Goal: Transaction & Acquisition: Purchase product/service

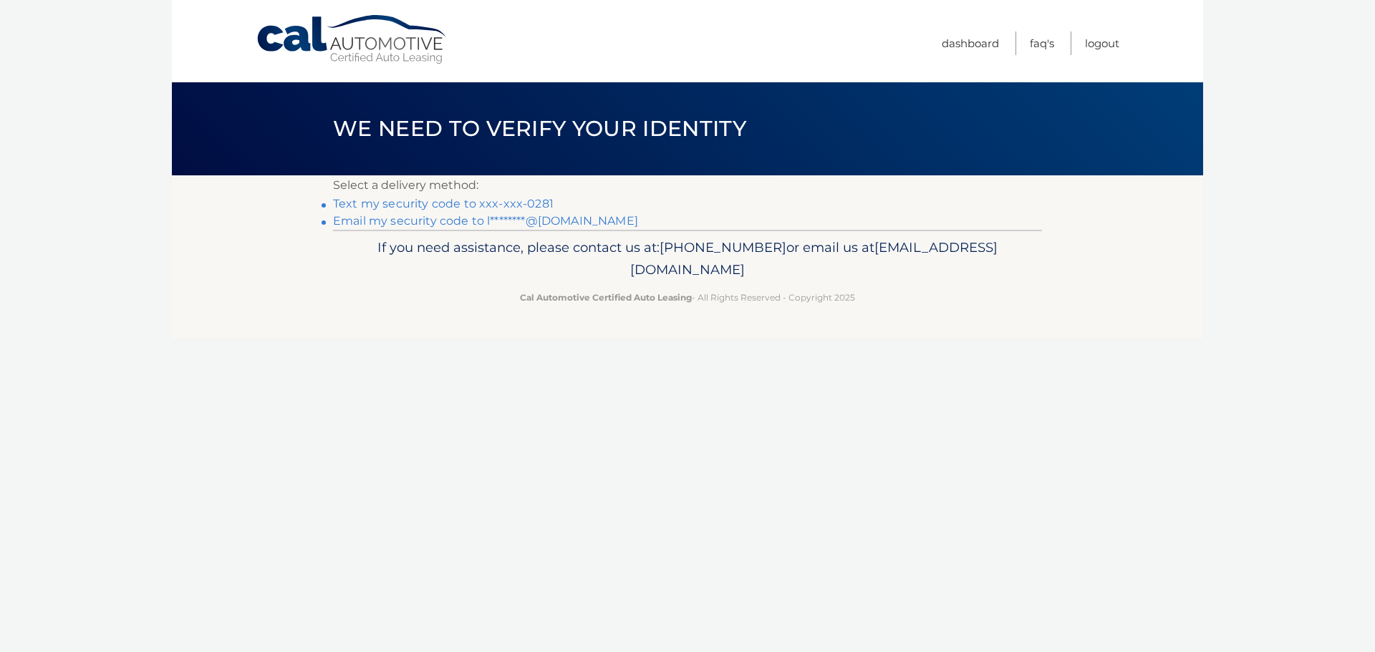
click at [511, 200] on link "Text my security code to xxx-xxx-0281" at bounding box center [443, 204] width 221 height 14
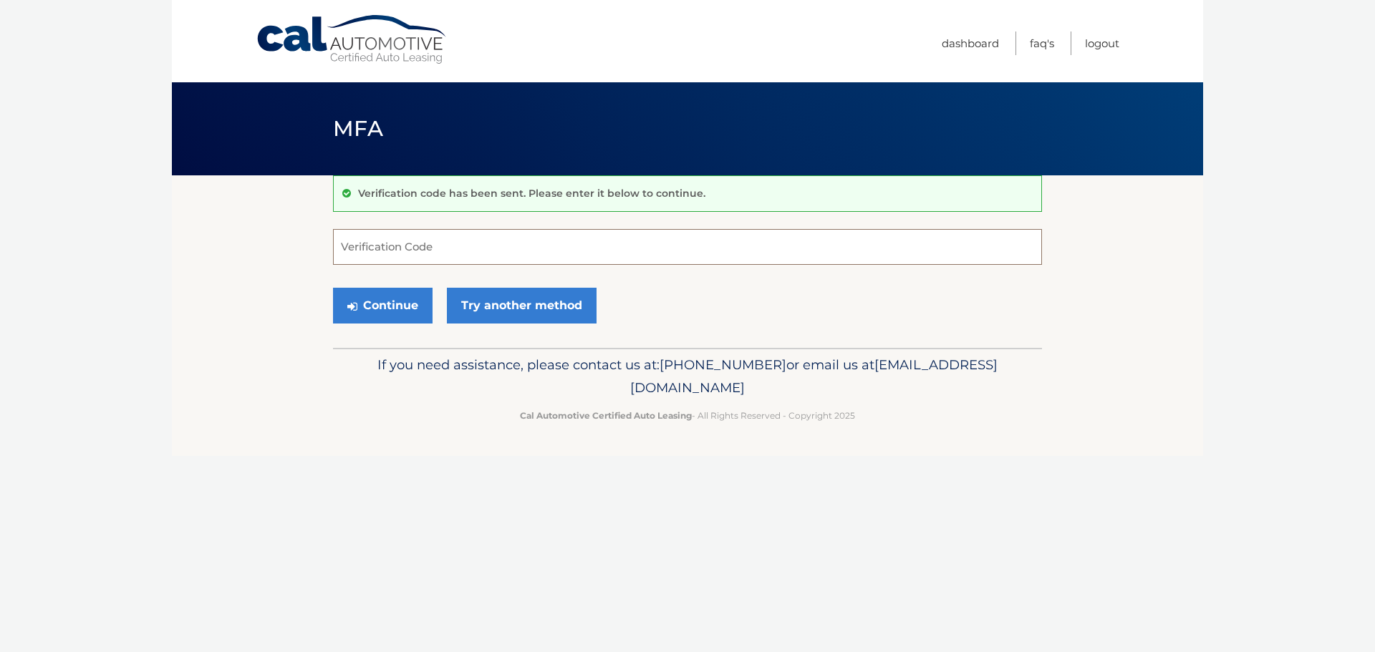
click at [497, 237] on input "Verification Code" at bounding box center [687, 247] width 709 height 36
type input "736296"
click at [392, 308] on button "Continue" at bounding box center [383, 306] width 100 height 36
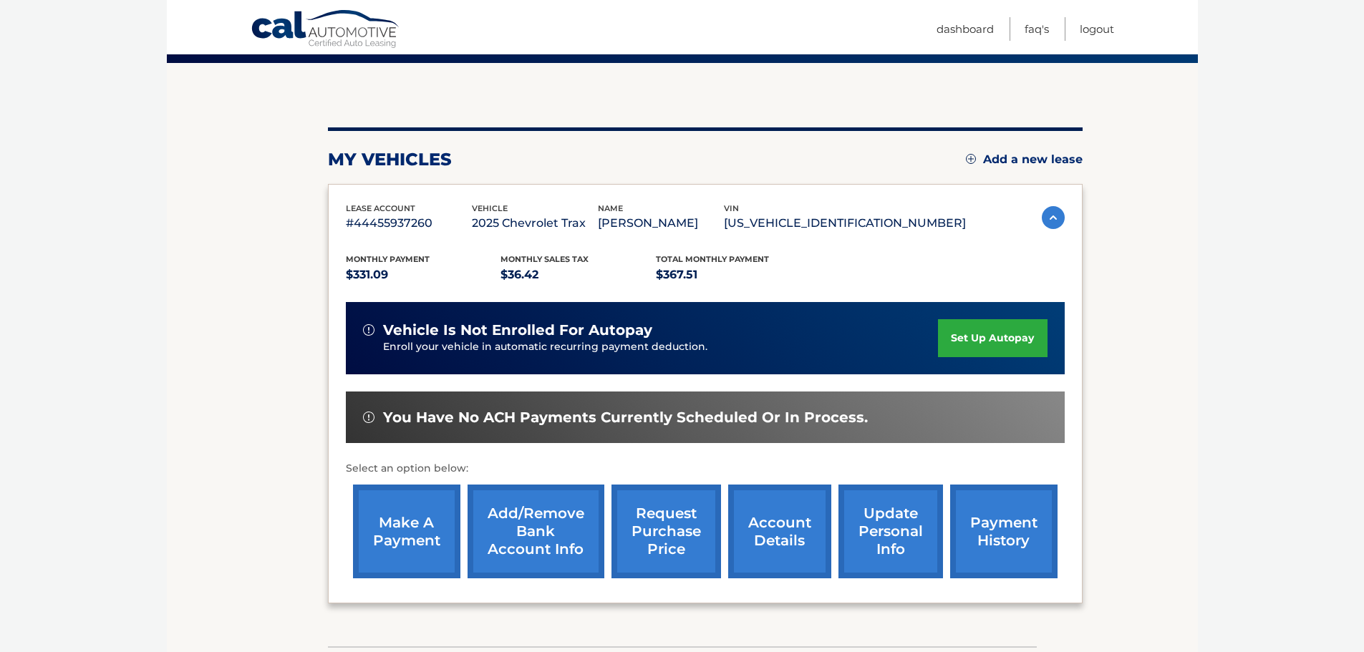
scroll to position [143, 0]
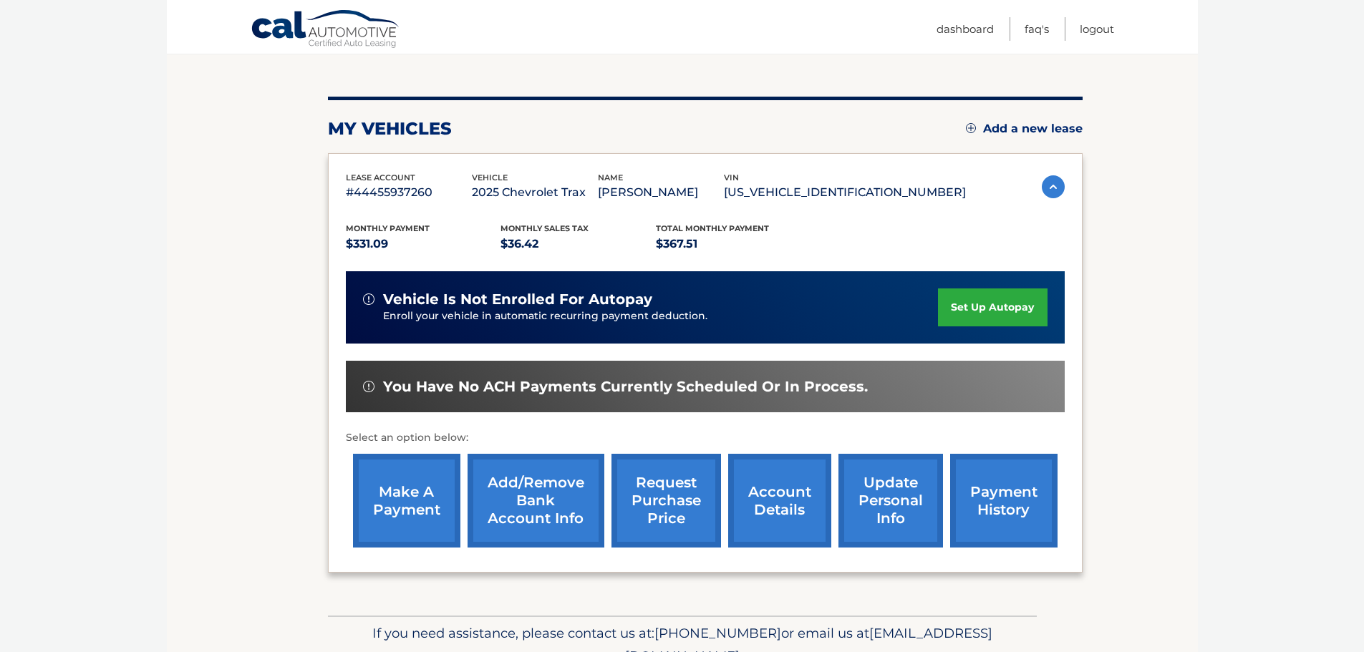
click at [418, 503] on link "make a payment" at bounding box center [406, 501] width 107 height 94
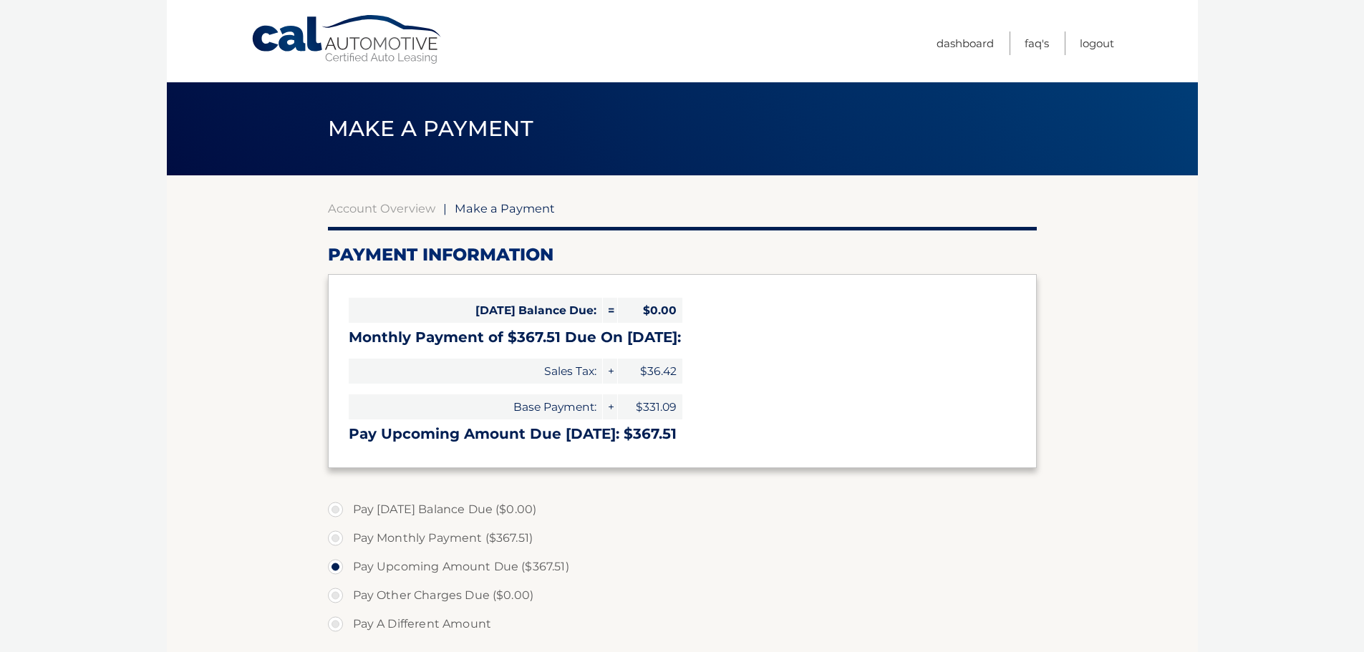
select select "NmE3YjkyOWQtMDcwNy00NjU1LWFhZGEtZGIzZmVmN2RkZWM2"
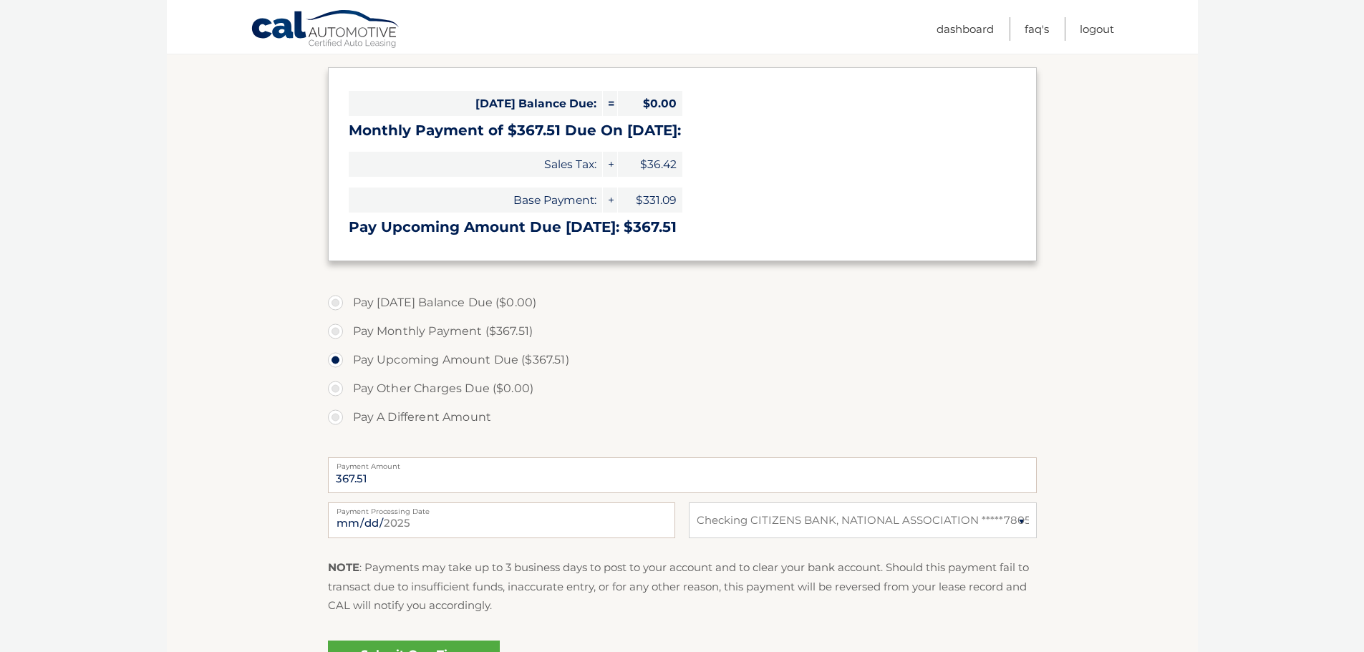
scroll to position [215, 0]
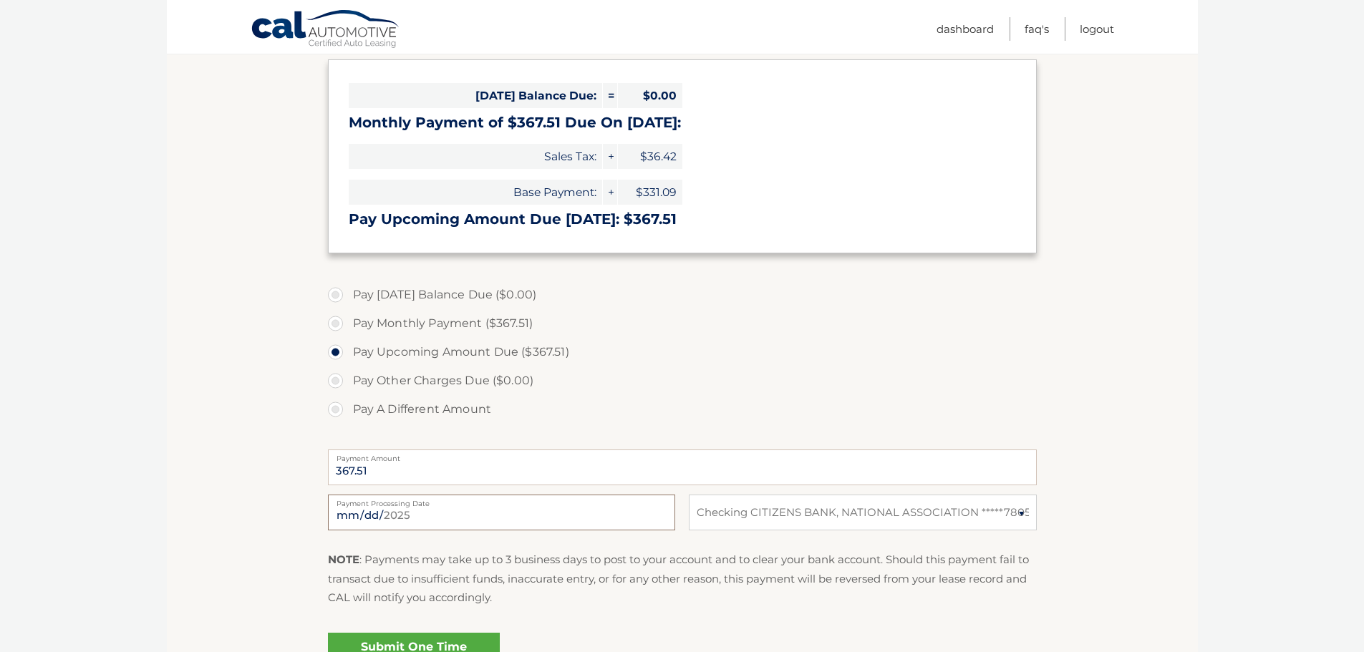
click at [583, 519] on input "2025-10-01" at bounding box center [501, 513] width 347 height 36
type input "2025-10-02"
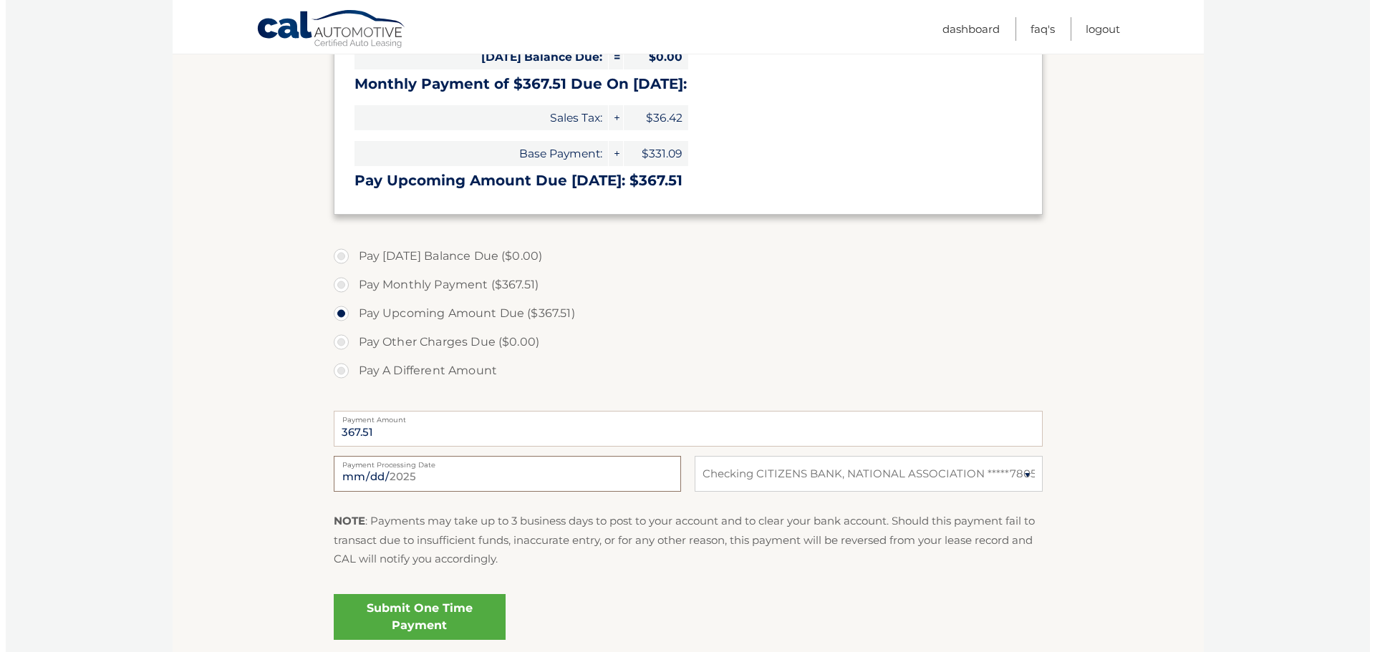
scroll to position [286, 0]
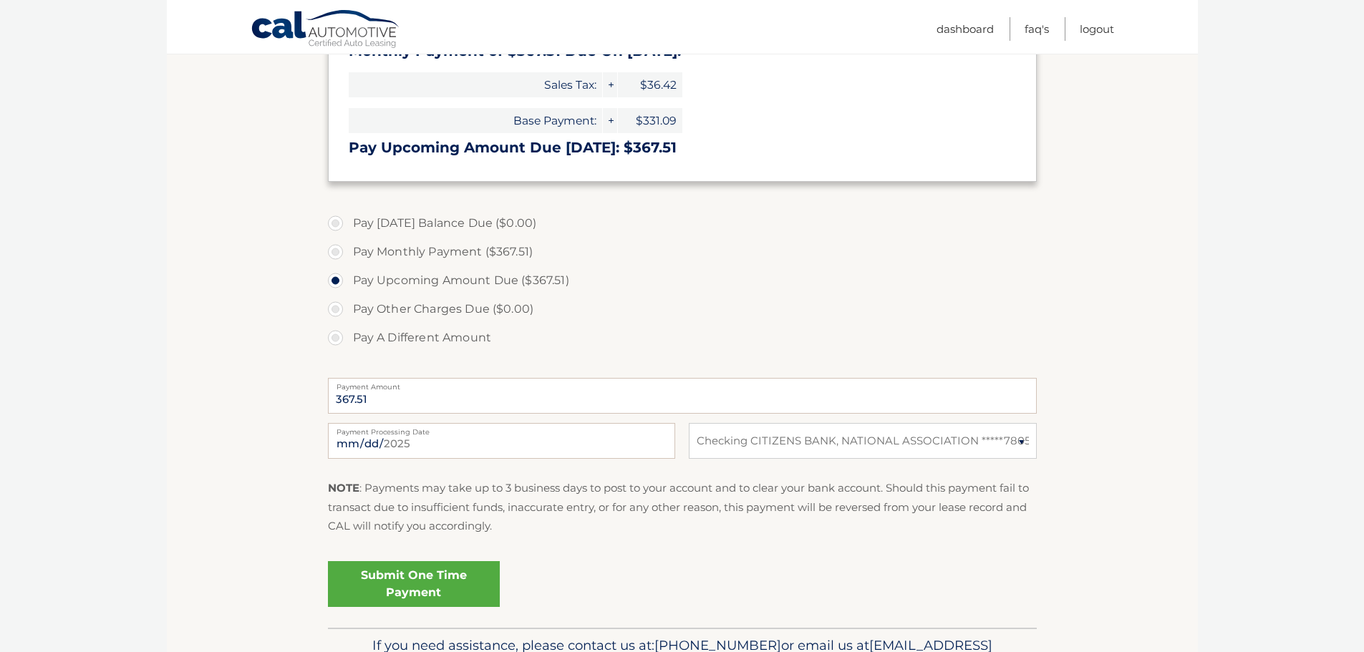
click at [380, 582] on link "Submit One Time Payment" at bounding box center [414, 584] width 172 height 46
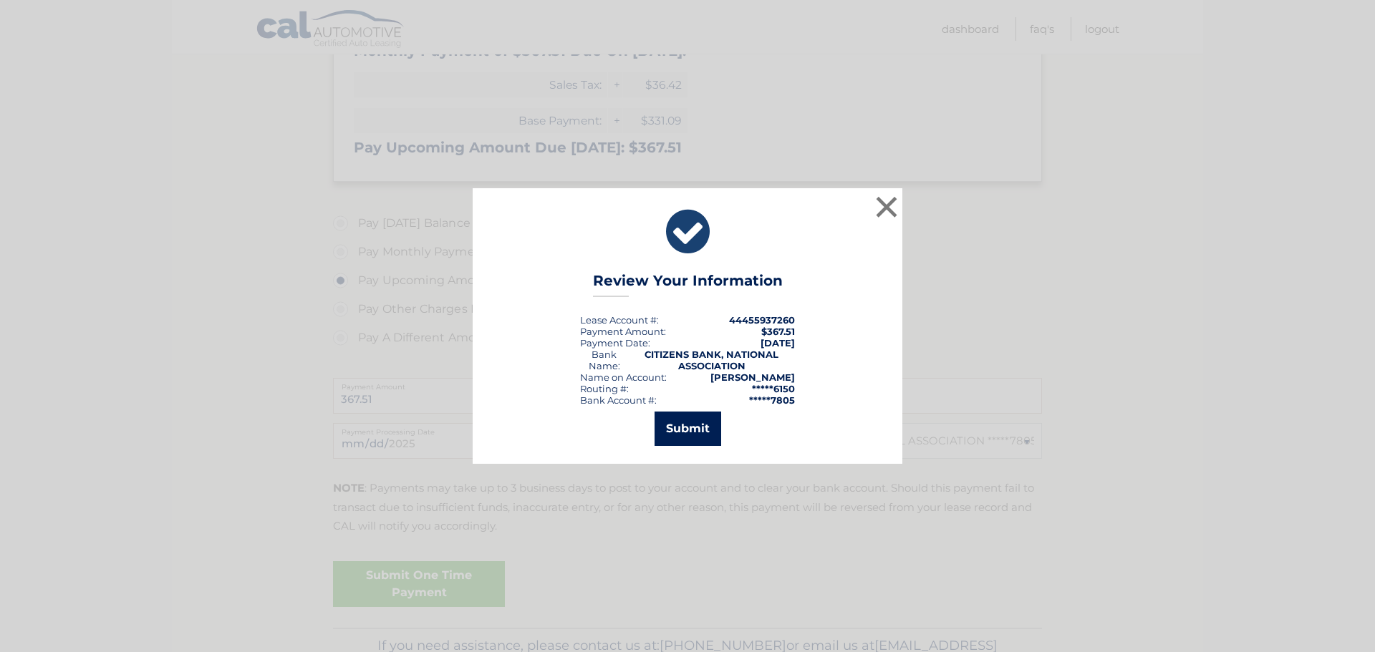
click at [695, 425] on button "Submit" at bounding box center [687, 429] width 67 height 34
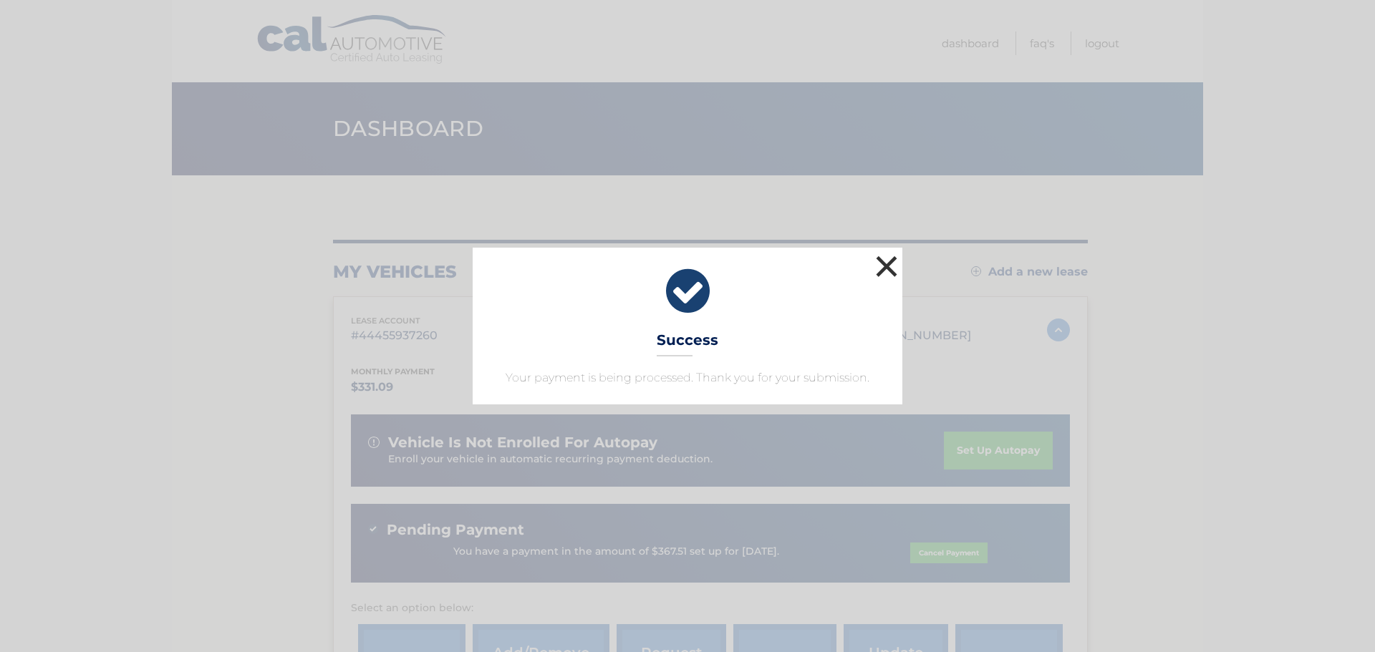
click at [891, 267] on button "×" at bounding box center [886, 266] width 29 height 29
